Goal: Information Seeking & Learning: Learn about a topic

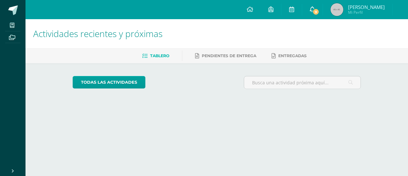
click at [323, 14] on link "9" at bounding box center [312, 9] width 20 height 19
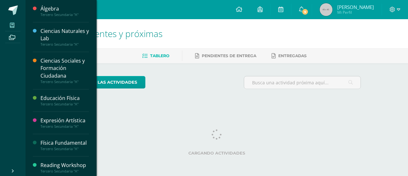
click at [9, 26] on span at bounding box center [12, 25] width 14 height 9
click at [52, 44] on div "Tercero Secundaria "A"" at bounding box center [65, 44] width 48 height 4
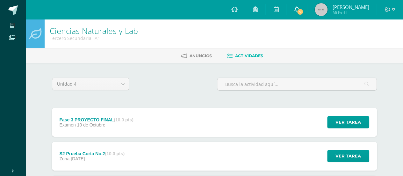
click at [304, 11] on span "9" at bounding box center [300, 11] width 7 height 7
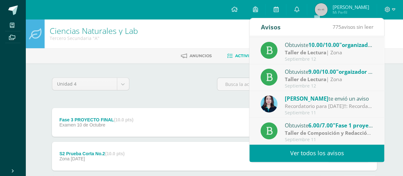
scroll to position [106, 0]
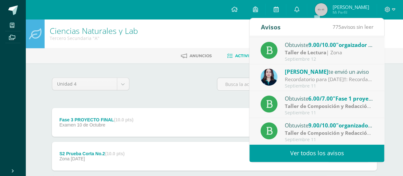
click at [307, 83] on div "Septiembre 11" at bounding box center [329, 85] width 89 height 5
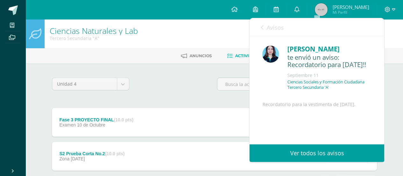
scroll to position [53, 0]
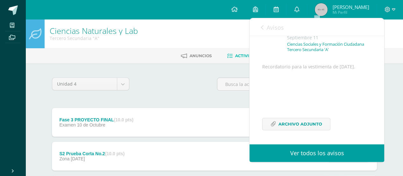
click at [263, 27] on icon at bounding box center [262, 27] width 3 height 5
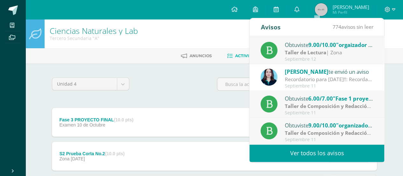
click at [354, 153] on link "Ver todos los avisos" at bounding box center [317, 153] width 135 height 18
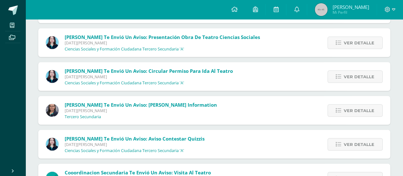
scroll to position [617, 0]
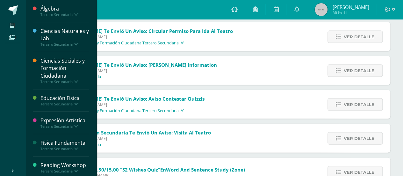
click at [62, 146] on div "Física Fundamental" at bounding box center [65, 142] width 48 height 7
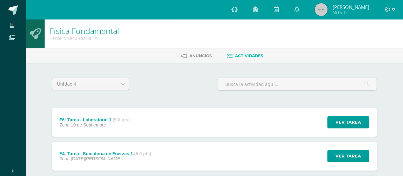
click at [204, 122] on div "F6: Tarea - Laboratorio 1. (5.0 pts) Zona [DATE] Ver tarea F6: Tarea - Laborato…" at bounding box center [214, 122] width 325 height 29
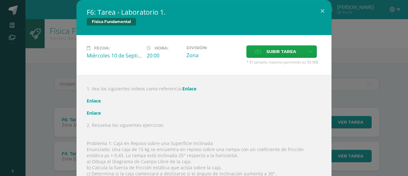
click at [185, 88] on link "Enlace" at bounding box center [189, 88] width 14 height 6
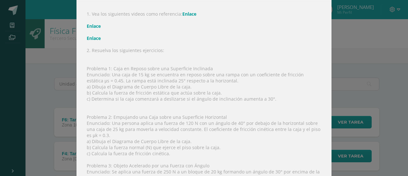
scroll to position [77, 0]
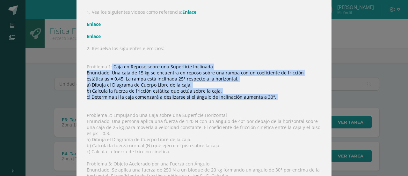
drag, startPoint x: 110, startPoint y: 64, endPoint x: 287, endPoint y: 99, distance: 180.9
click at [287, 99] on div "1. Vea los siguientes videos como referencia: Enlace Enlace Enlace 2. Resuelva …" at bounding box center [204, 124] width 255 height 252
copy div "Caja en Reposo sobre una Superficie Inclinada Enunciado: Una caja de 15 kg se e…"
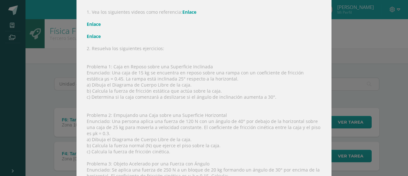
click at [203, 26] on div "1. Vea los siguientes videos como referencia: Enlace Enlace Enlace 2. Resuelva …" at bounding box center [204, 124] width 255 height 252
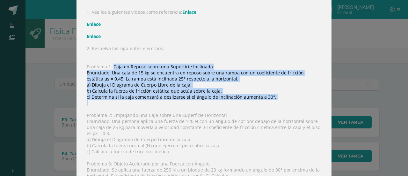
drag, startPoint x: 111, startPoint y: 67, endPoint x: 248, endPoint y: 105, distance: 142.3
click at [248, 105] on div "1. Vea los siguientes videos como referencia: Enlace Enlace Enlace 2. Resuelva …" at bounding box center [204, 124] width 255 height 252
copy div "Caja en Reposo sobre una Superficie Inclinada Enunciado: Una caja de 15 kg se e…"
